Goal: Find specific page/section: Find specific page/section

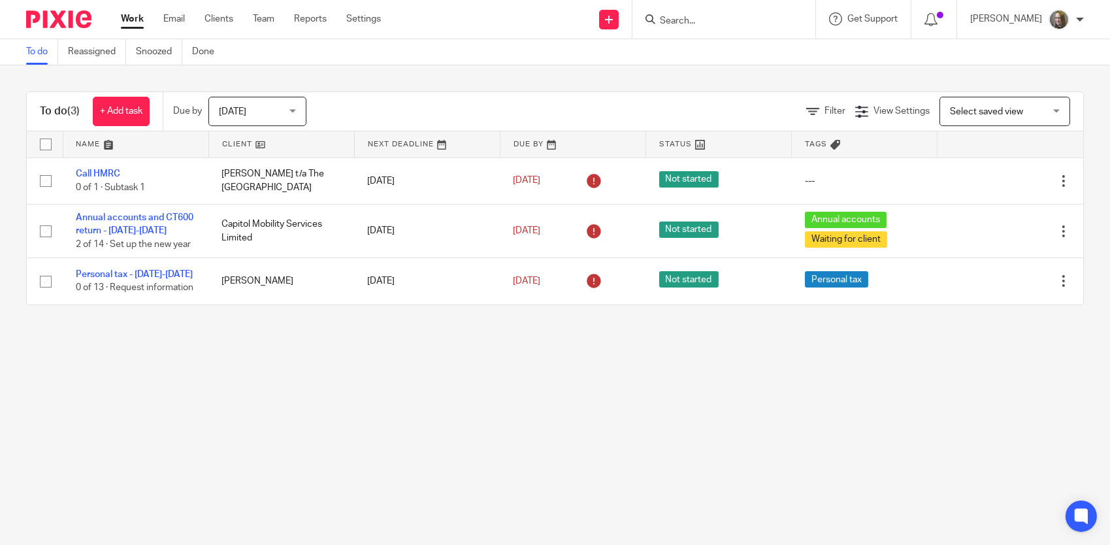
click at [690, 24] on input "Search" at bounding box center [718, 22] width 118 height 12
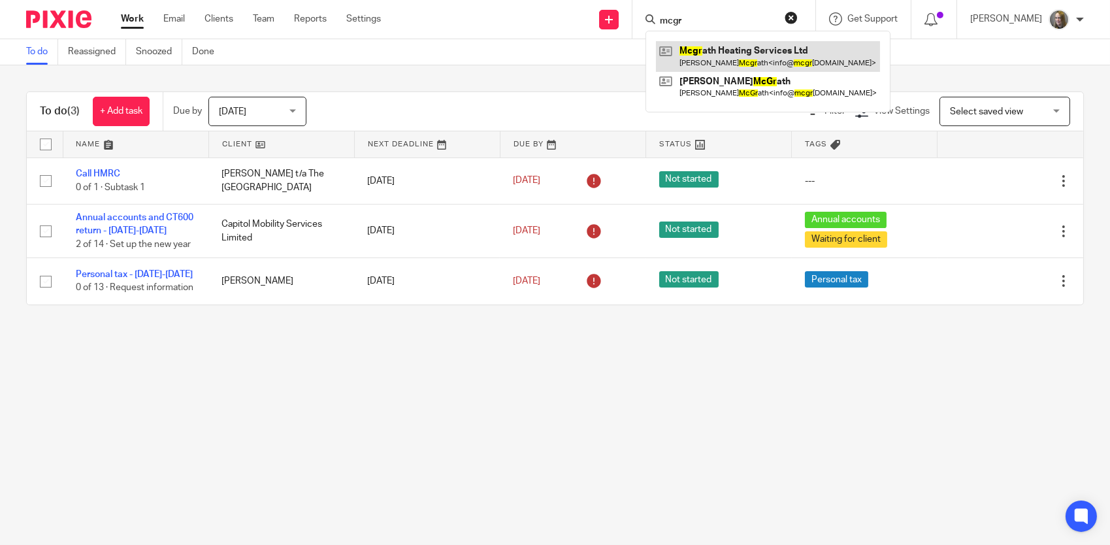
type input "mcgr"
click at [748, 50] on link at bounding box center [768, 56] width 224 height 30
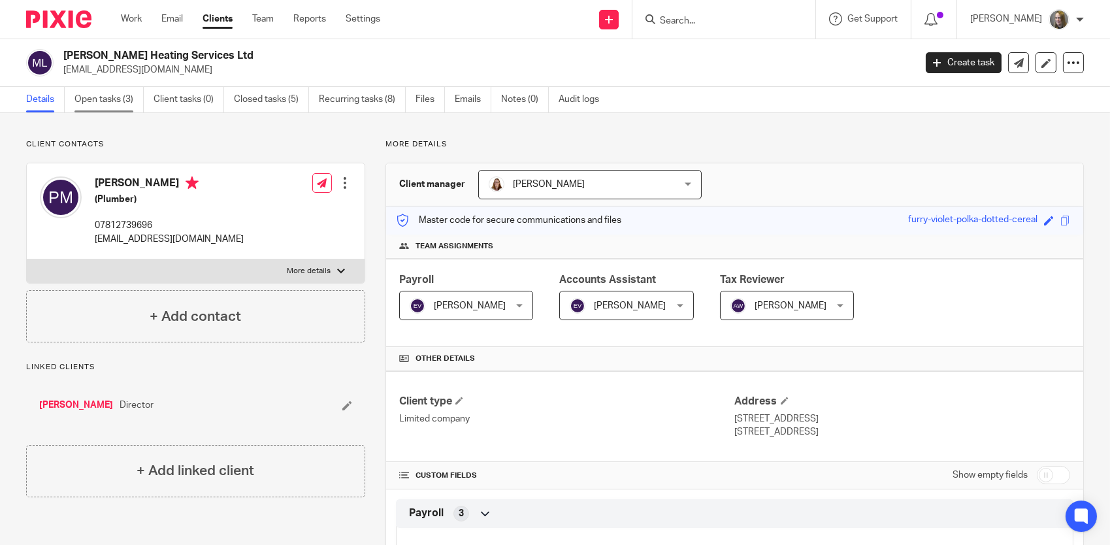
click at [132, 103] on link "Open tasks (3)" at bounding box center [109, 99] width 69 height 25
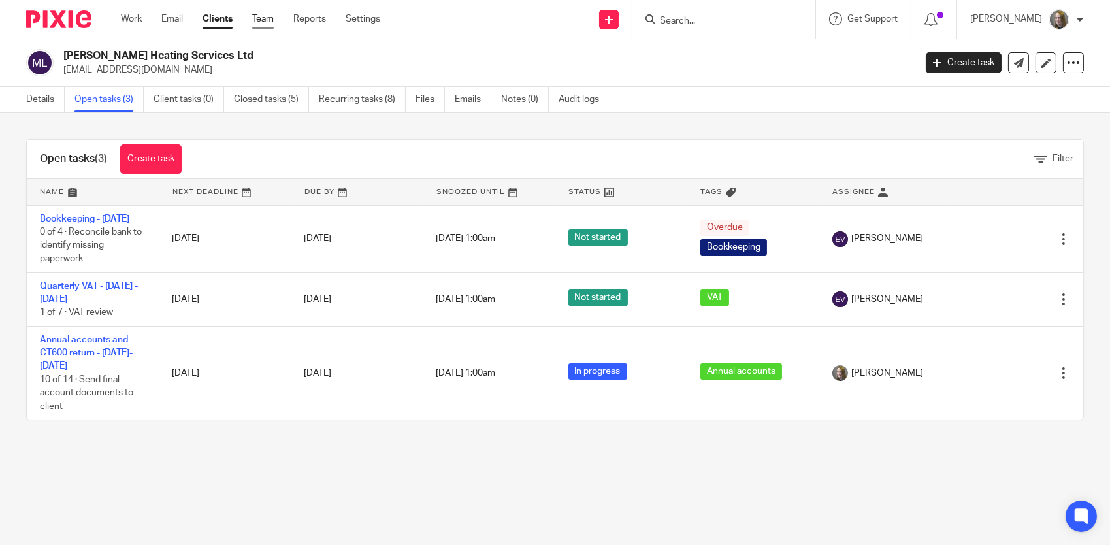
click at [266, 22] on link "Team" at bounding box center [263, 18] width 22 height 13
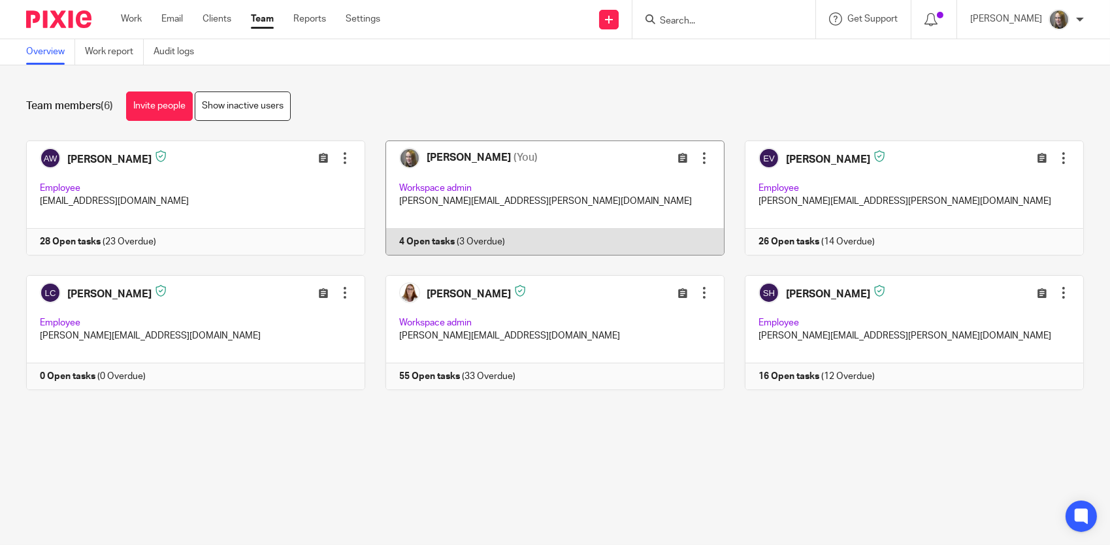
click at [458, 186] on link at bounding box center [544, 198] width 359 height 115
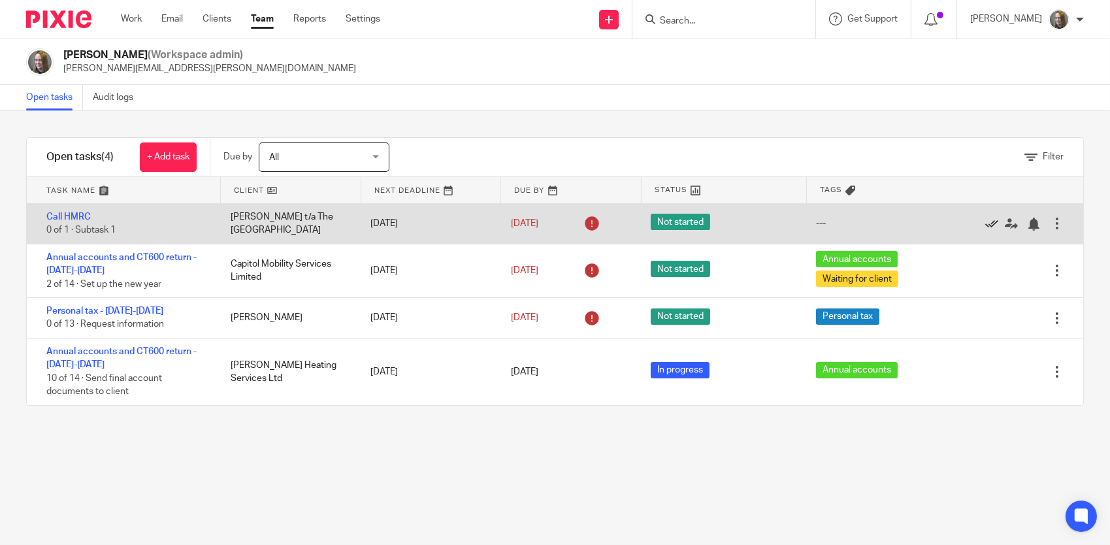
click at [986, 225] on icon at bounding box center [992, 224] width 13 height 13
